Goal: Find specific page/section: Find specific page/section

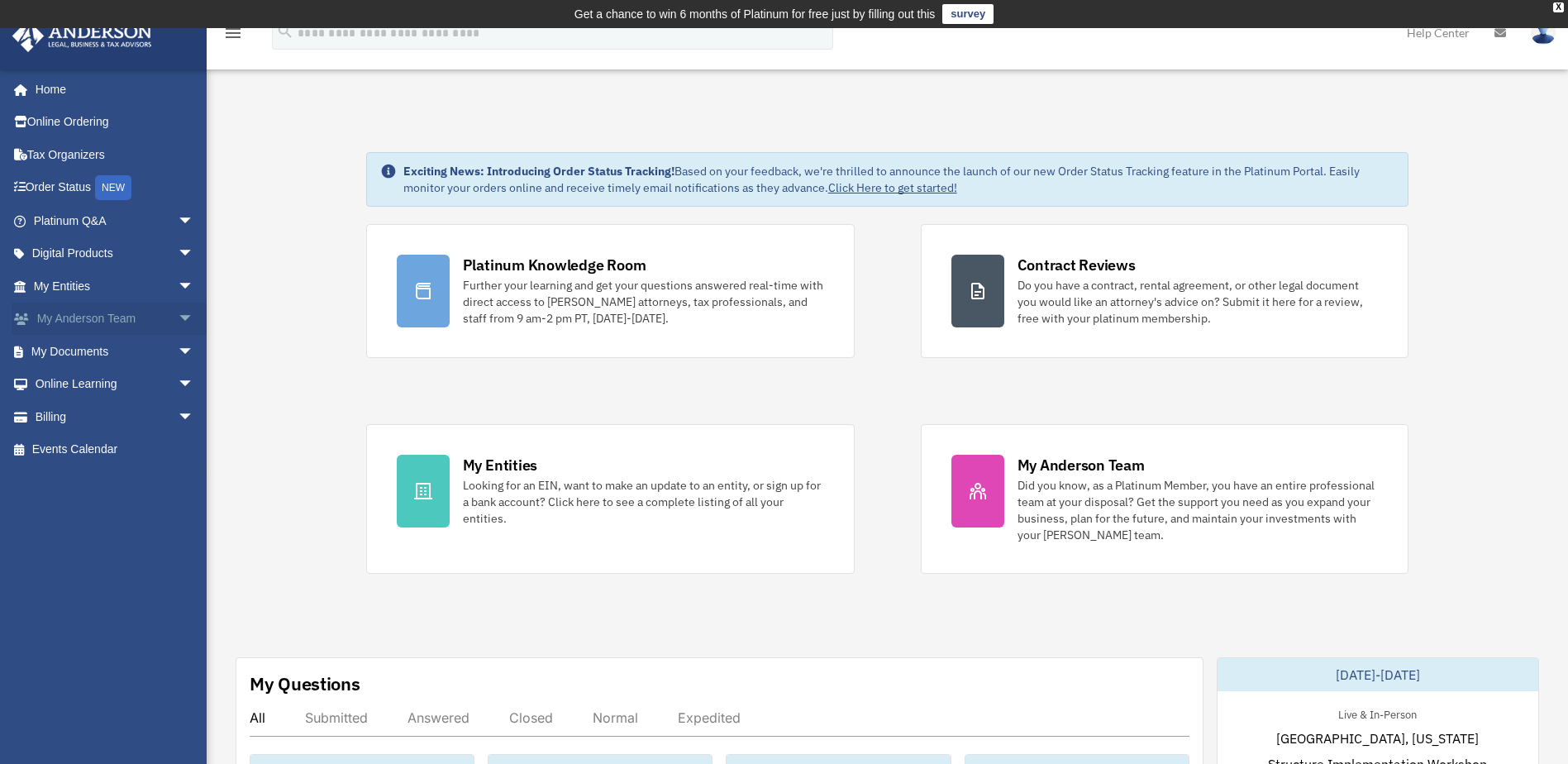
click at [178, 316] on span "arrow_drop_down" at bounding box center [195, 319] width 33 height 34
click at [119, 348] on link "My Anderson Team" at bounding box center [121, 351] width 196 height 33
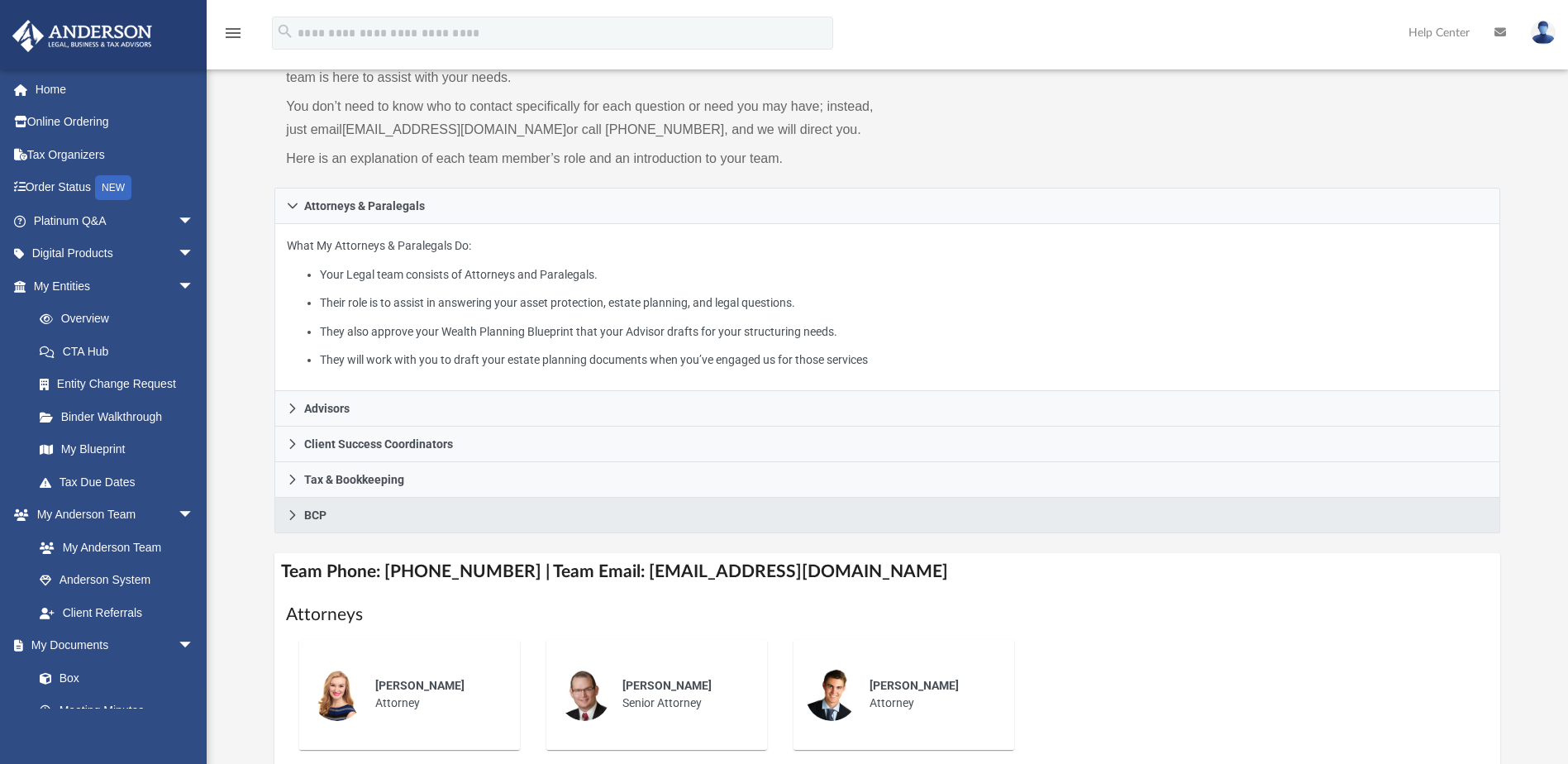
scroll to position [413, 0]
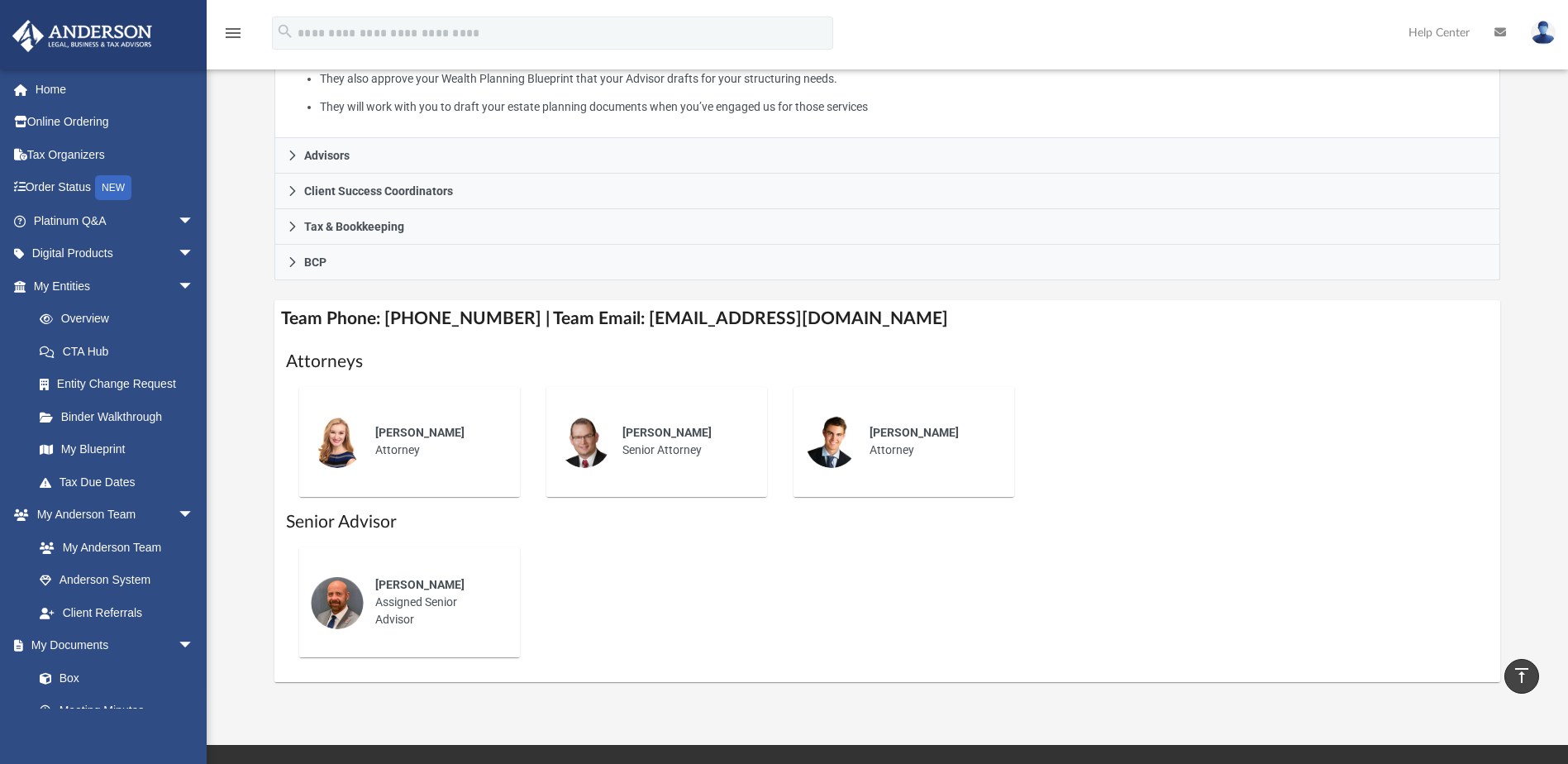
click at [836, 452] on img at bounding box center [831, 441] width 53 height 53
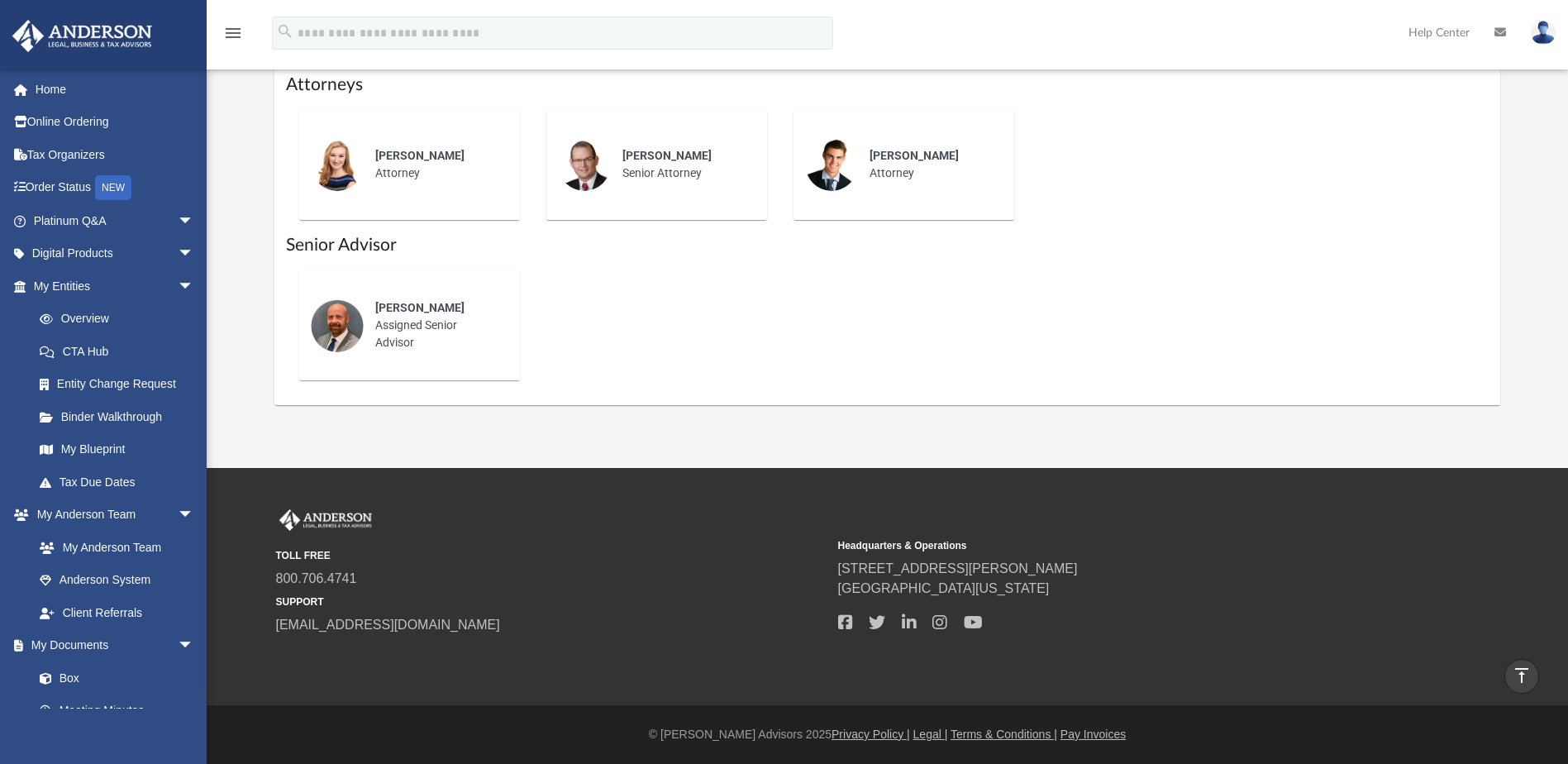
scroll to position [359, 0]
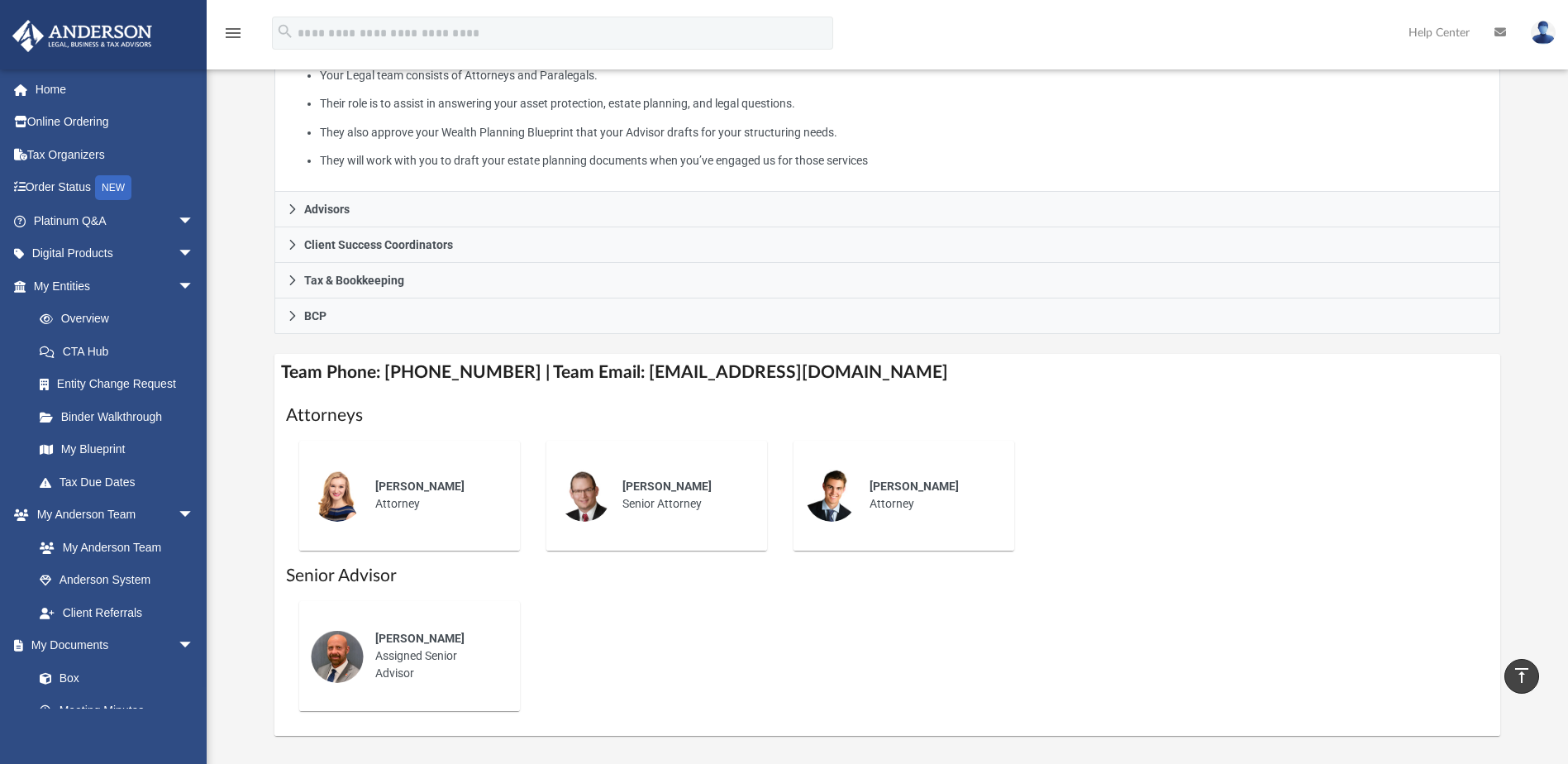
click at [678, 511] on div "[PERSON_NAME] Senior Attorney" at bounding box center [683, 495] width 145 height 58
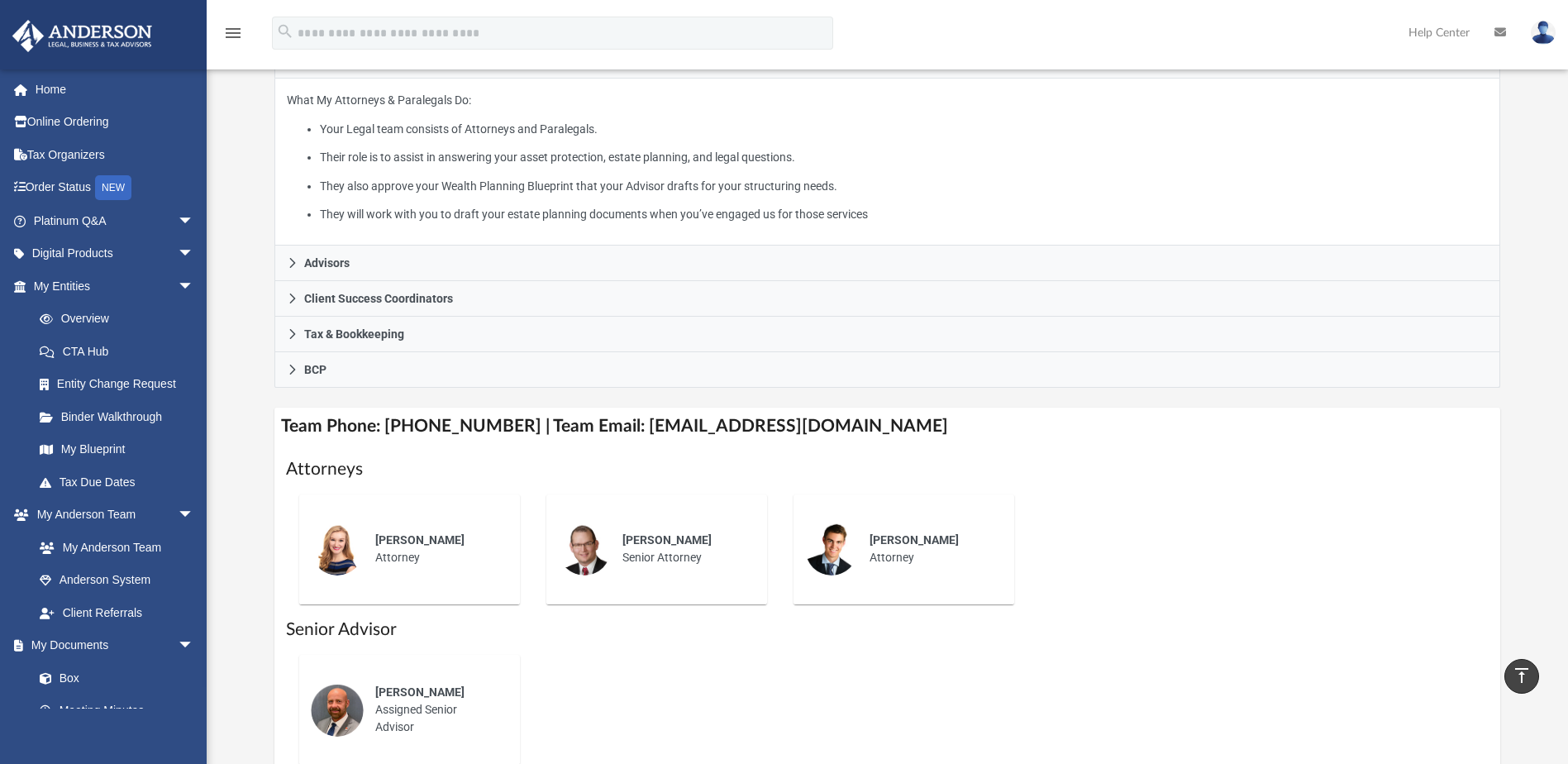
scroll to position [276, 0]
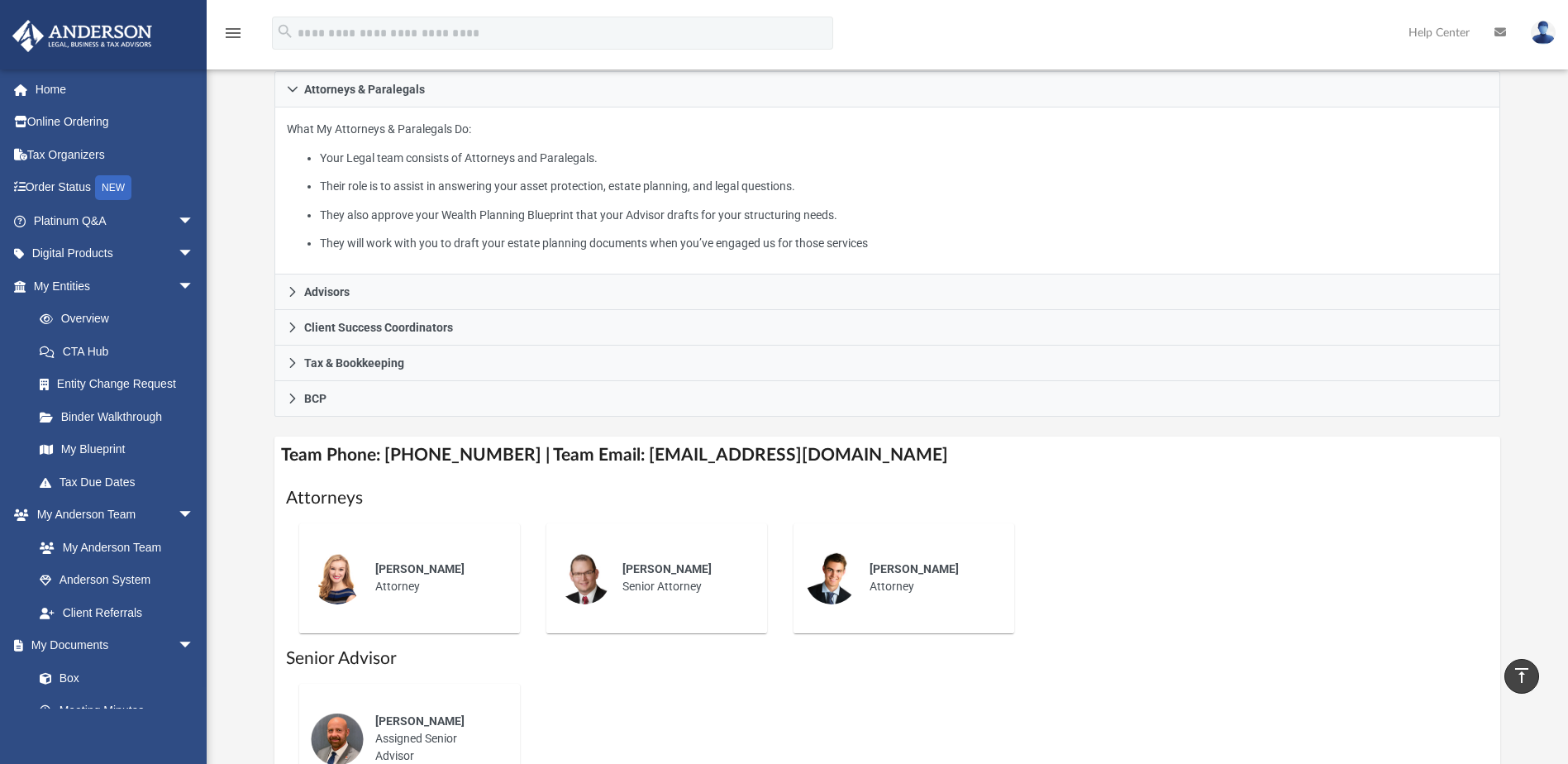
click at [951, 575] on div "[PERSON_NAME]" at bounding box center [930, 569] width 122 height 18
click at [902, 572] on span "[PERSON_NAME]" at bounding box center [914, 569] width 89 height 13
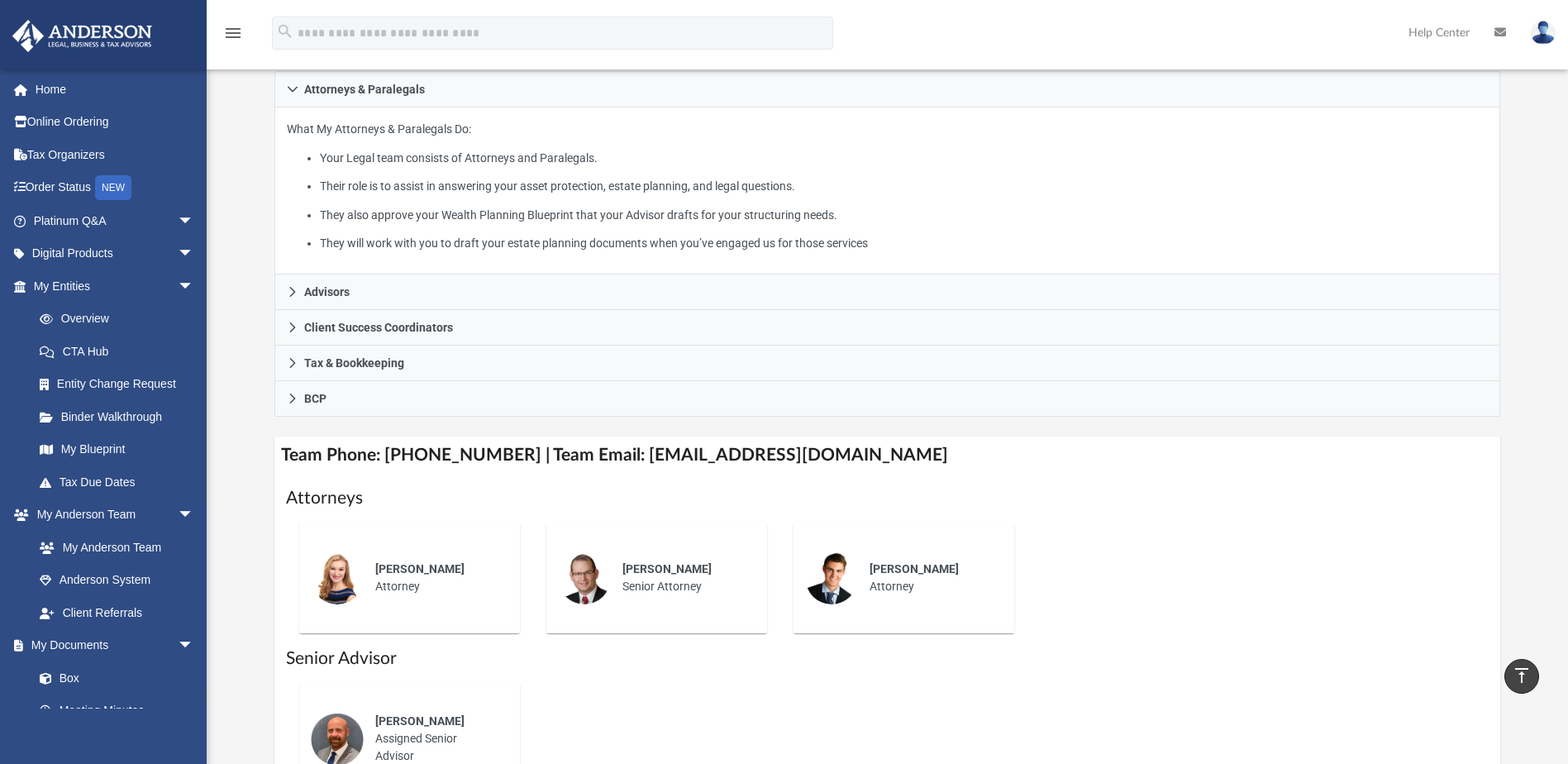
drag, startPoint x: 902, startPoint y: 572, endPoint x: 762, endPoint y: 527, distance: 147.1
click at [762, 527] on div "[PERSON_NAME] Senior Attorney" at bounding box center [656, 578] width 220 height 110
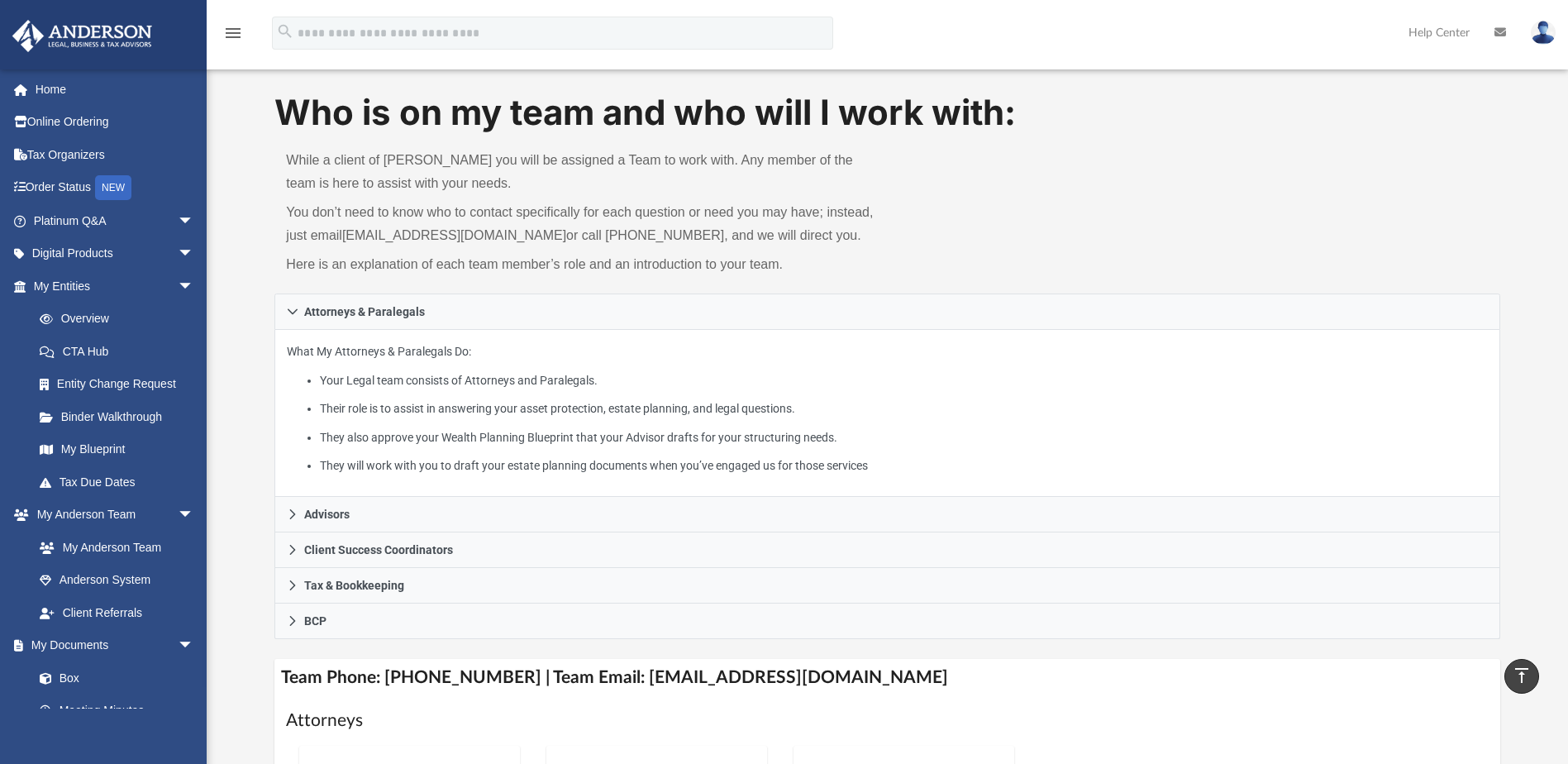
scroll to position [0, 0]
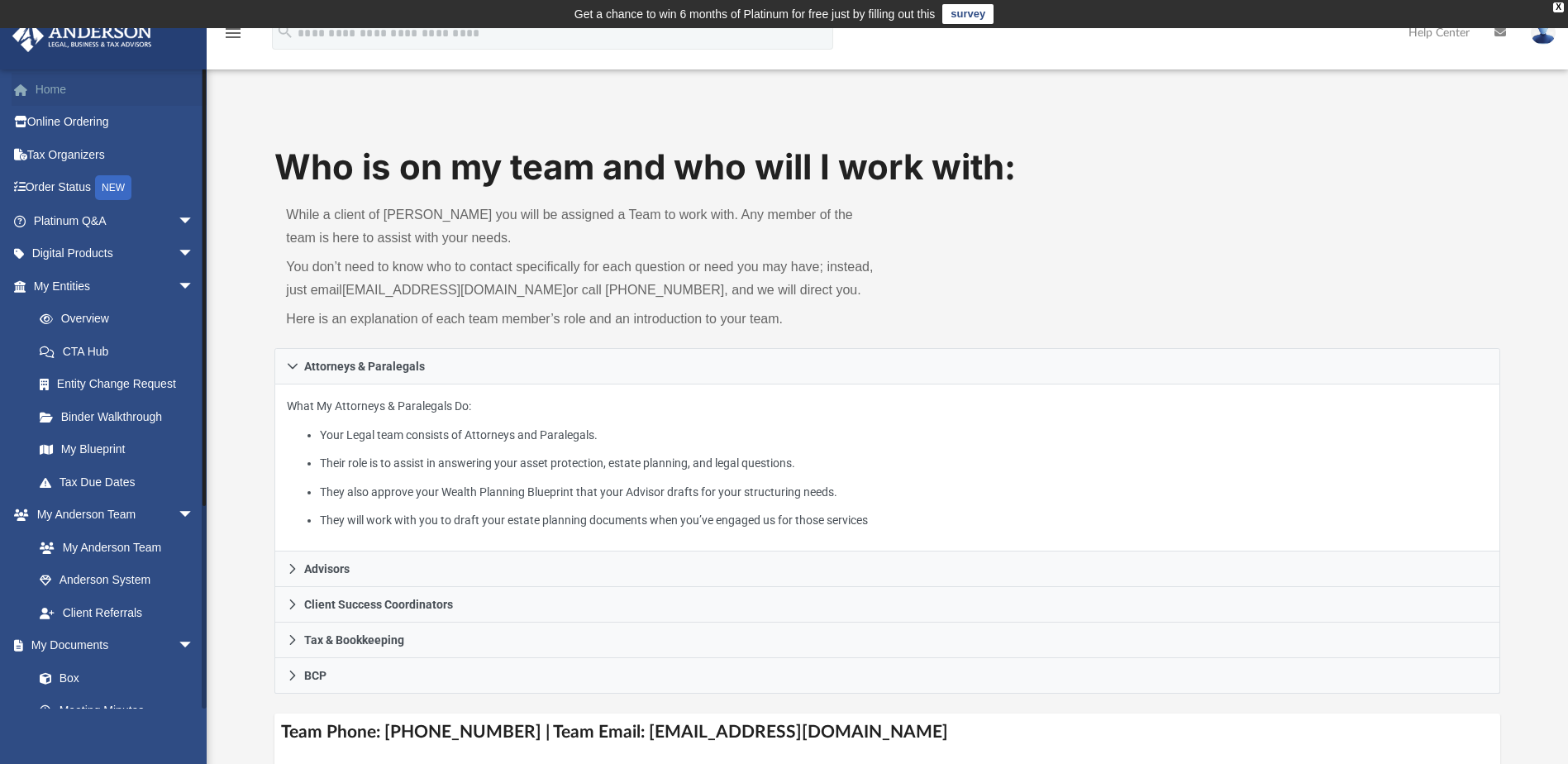
click at [47, 84] on link "Home" at bounding box center [115, 89] width 207 height 33
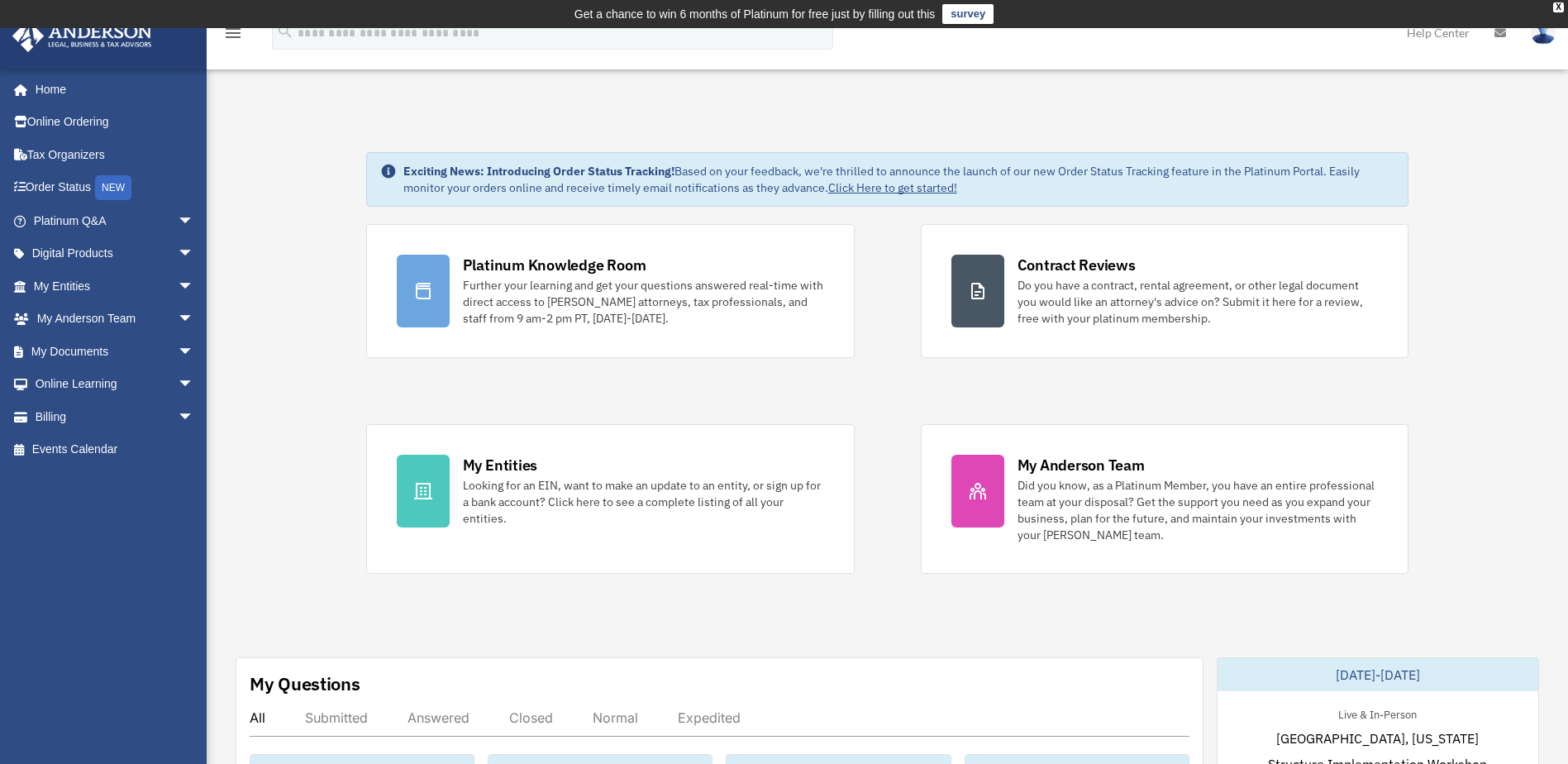
click at [236, 39] on icon "menu" at bounding box center [233, 33] width 20 height 20
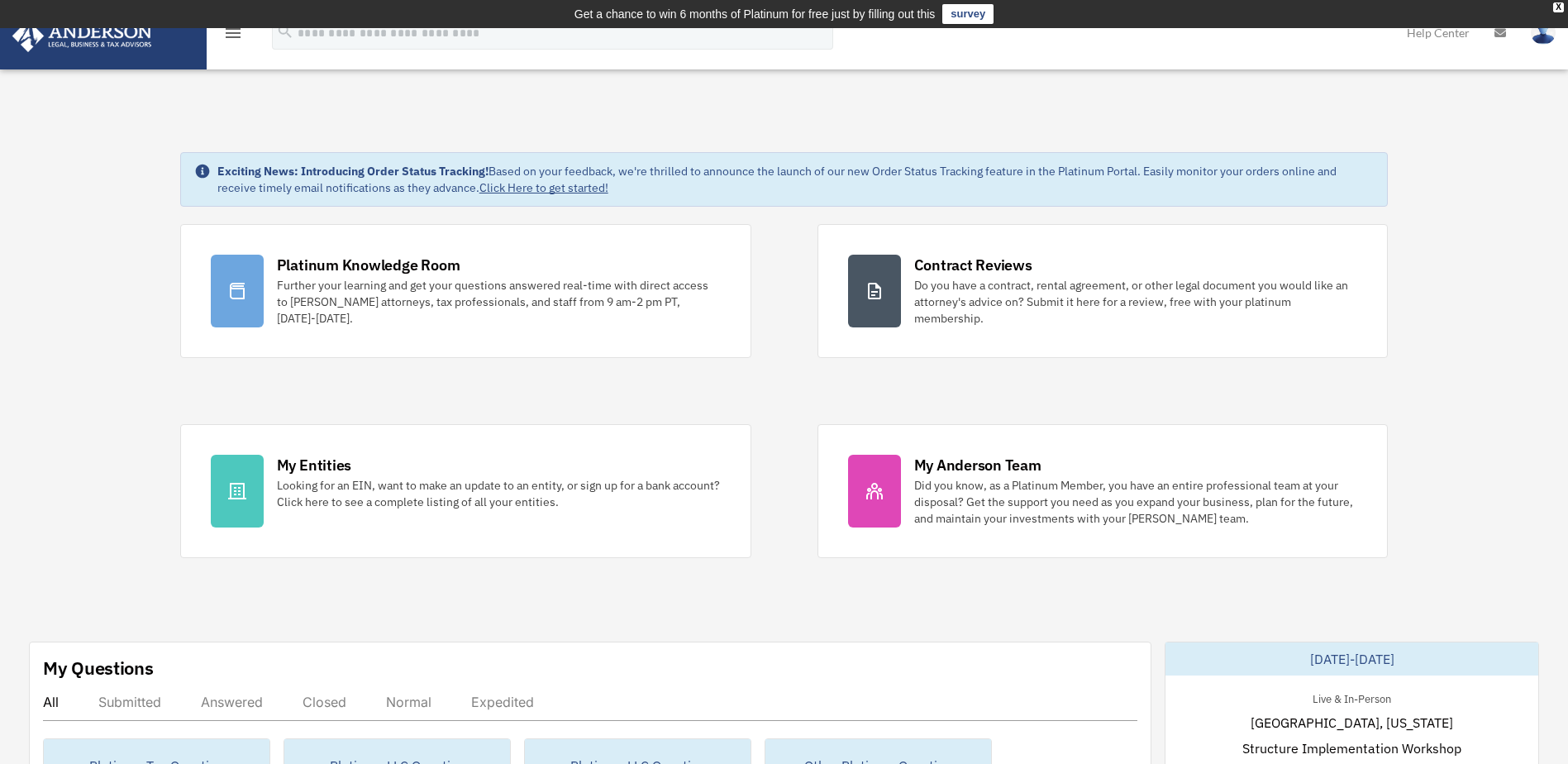
click at [235, 35] on icon "menu" at bounding box center [233, 33] width 20 height 20
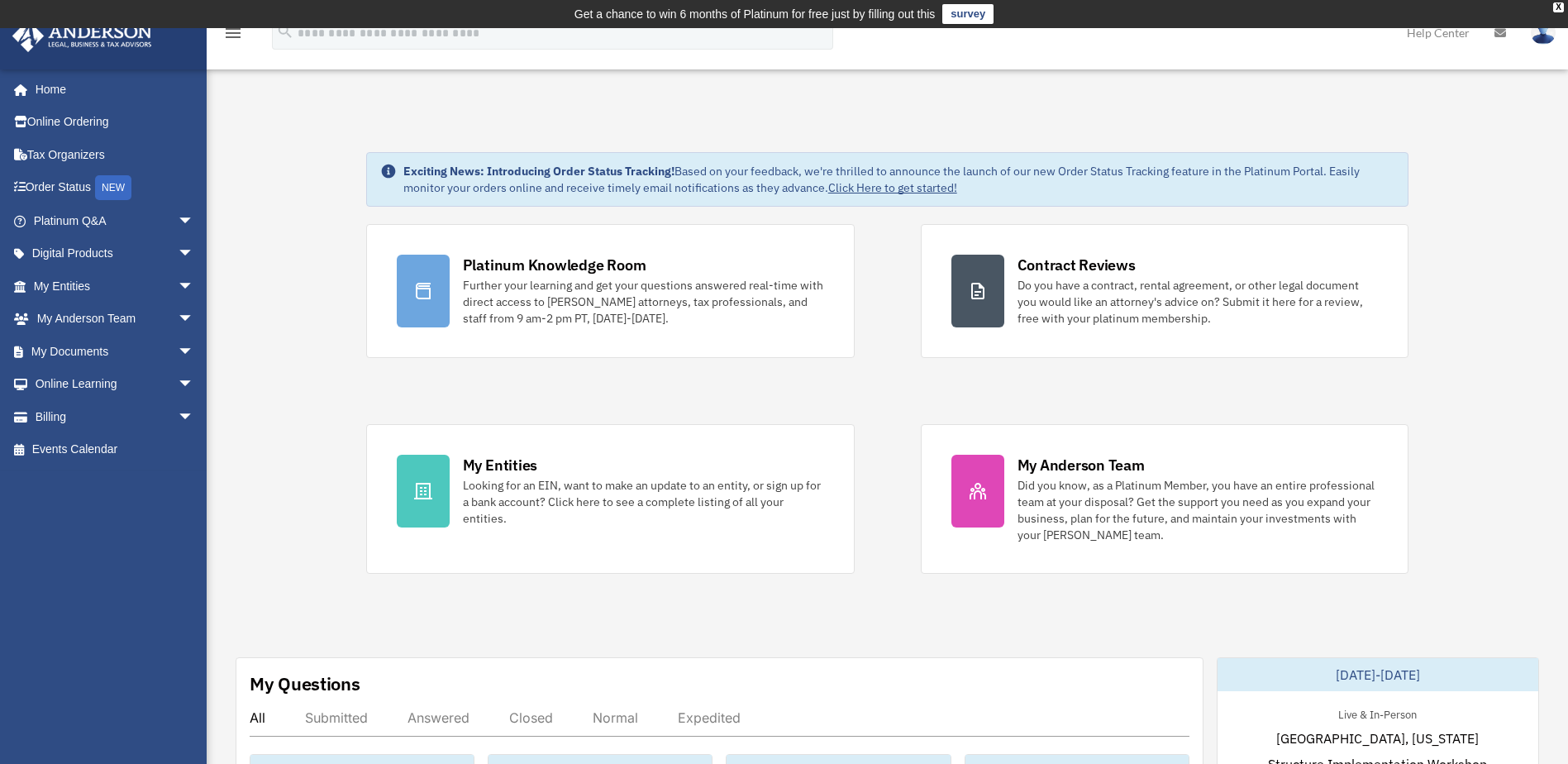
click at [81, 40] on img at bounding box center [82, 36] width 149 height 32
